Goal: Find contact information: Find contact information

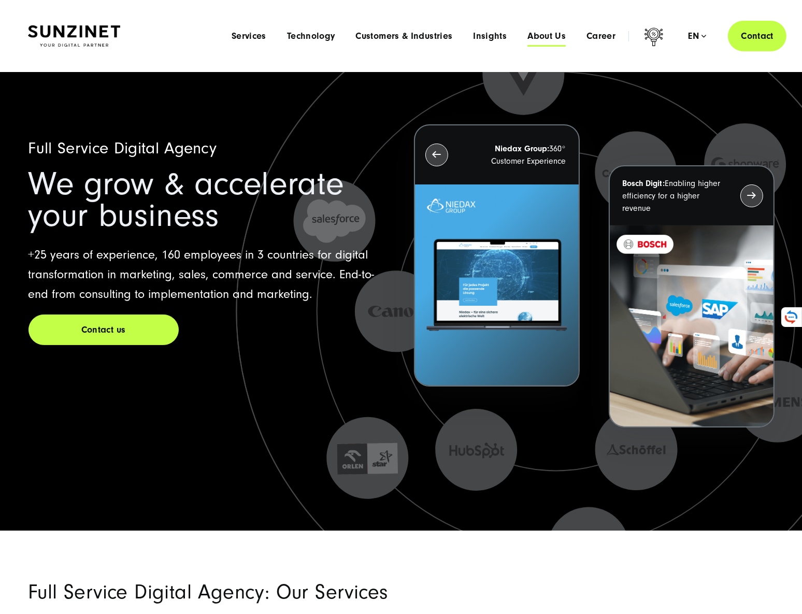
click at [544, 35] on span "About Us" at bounding box center [546, 36] width 38 height 10
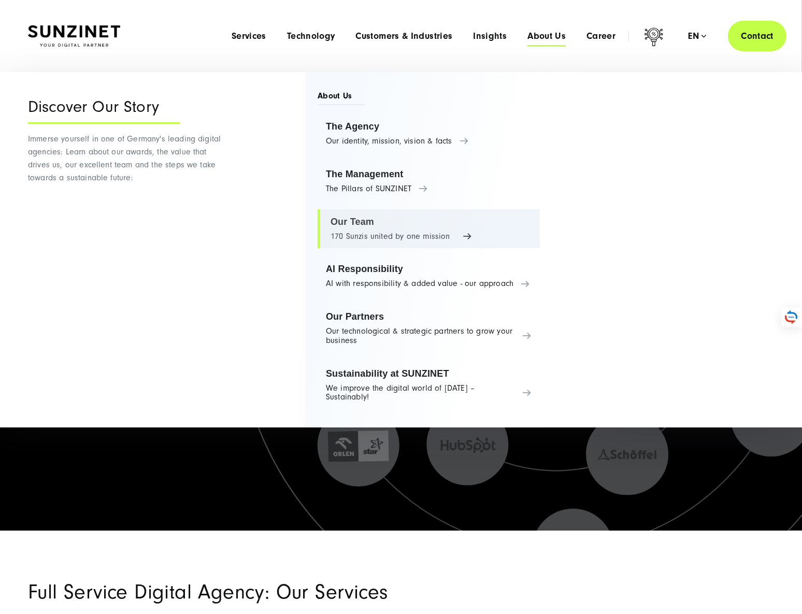
click at [382, 229] on link "Our Team 170 Sunzis united by one mission" at bounding box center [428, 228] width 222 height 39
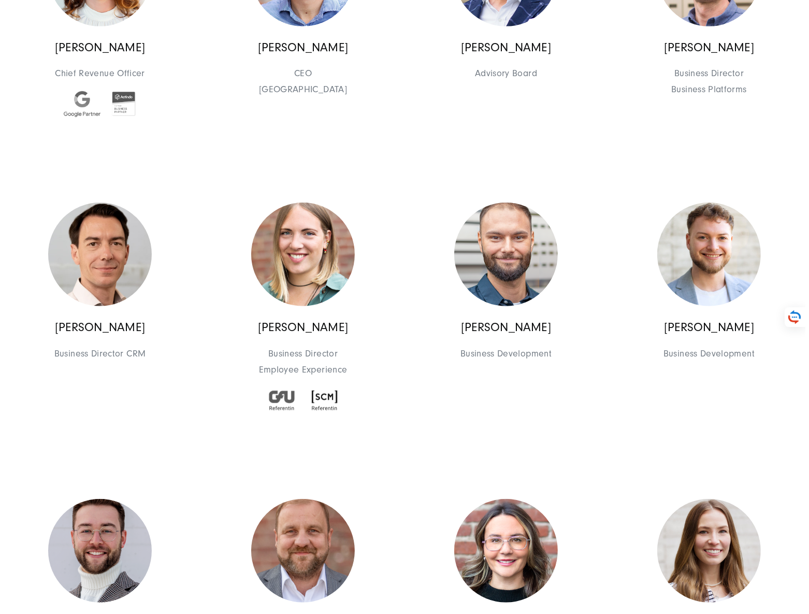
scroll to position [8060, 0]
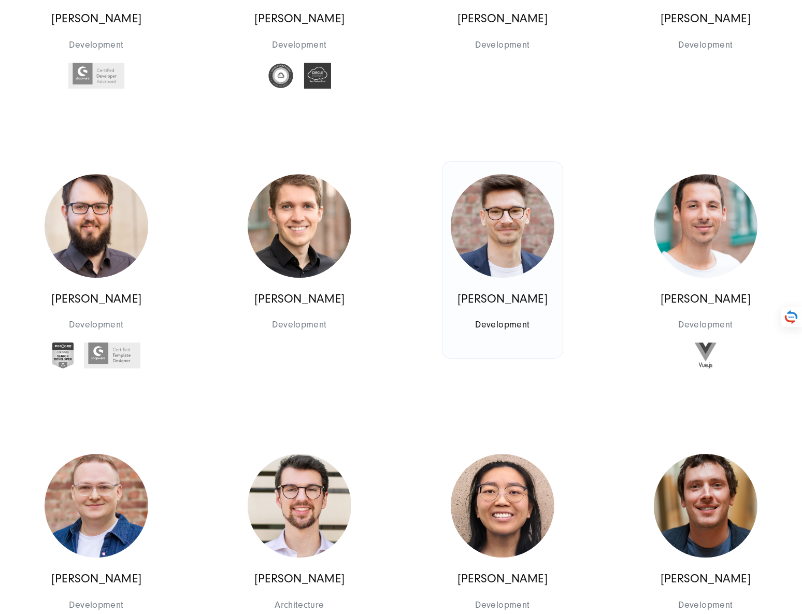
click at [546, 305] on link "[PERSON_NAME] Development Development" at bounding box center [502, 260] width 120 height 197
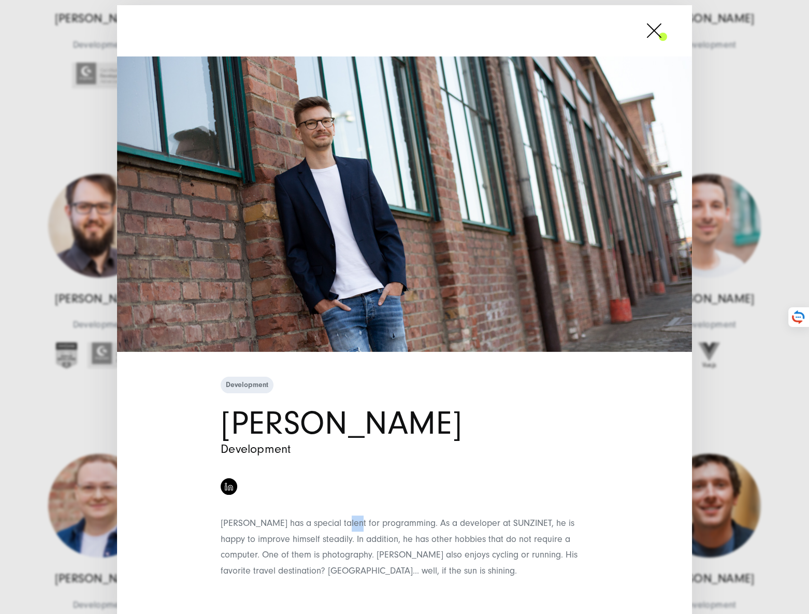
drag, startPoint x: 344, startPoint y: 522, endPoint x: 334, endPoint y: 527, distance: 11.2
click at [335, 527] on span "[PERSON_NAME] has a special talent for programming. As a developer at SUNZINET,…" at bounding box center [399, 546] width 357 height 59
click at [325, 528] on div "[PERSON_NAME] has a special talent for programming. As a developer at SUNZINET,…" at bounding box center [405, 546] width 368 height 63
drag, startPoint x: 302, startPoint y: 528, endPoint x: 267, endPoint y: 533, distance: 35.1
click at [287, 530] on div "[PERSON_NAME] has a special talent for programming. As a developer at SUNZINET,…" at bounding box center [405, 547] width 368 height 63
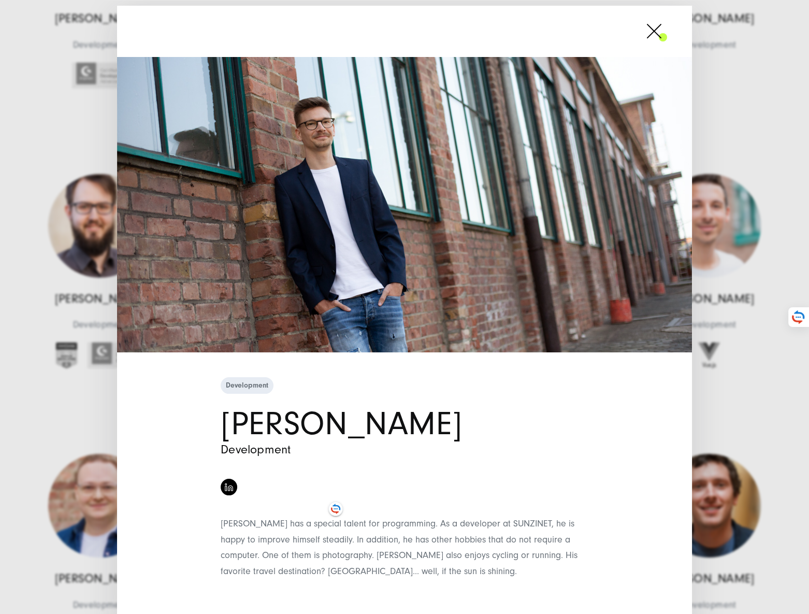
click at [267, 533] on span "[PERSON_NAME] has a special talent for programming. As a developer at SUNZINET,…" at bounding box center [399, 547] width 357 height 59
click at [266, 534] on span "[PERSON_NAME] has a special talent for programming. As a developer at SUNZINET,…" at bounding box center [399, 546] width 357 height 59
click at [225, 487] on img at bounding box center [229, 486] width 8 height 8
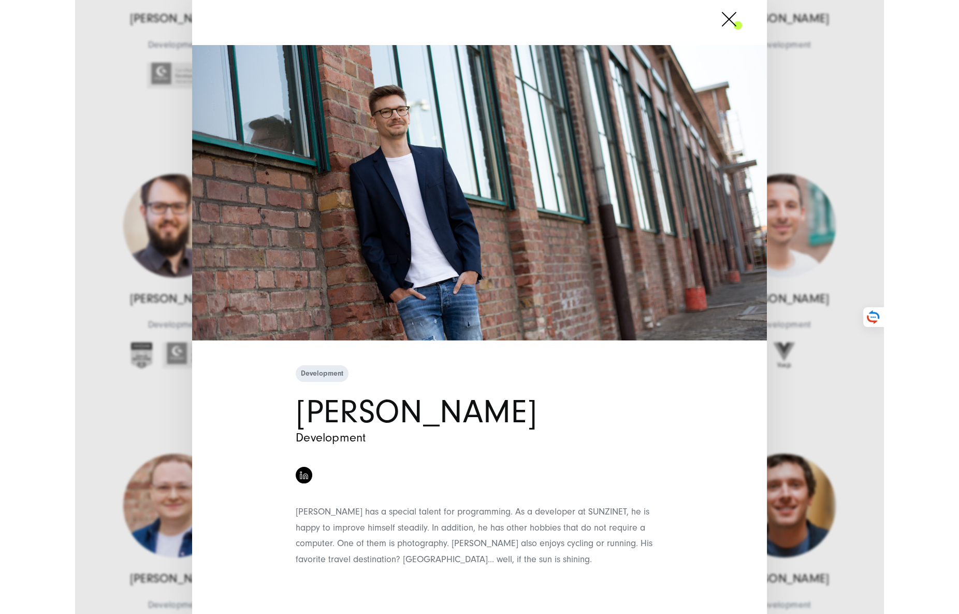
scroll to position [18, 0]
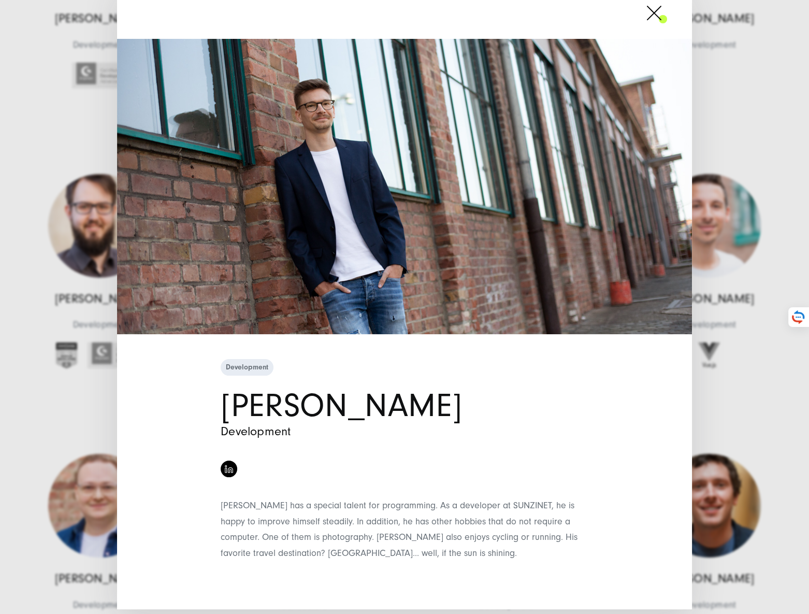
click at [729, 100] on div "Development [PERSON_NAME] Development" at bounding box center [404, 307] width 809 height 614
